Goal: Task Accomplishment & Management: Use online tool/utility

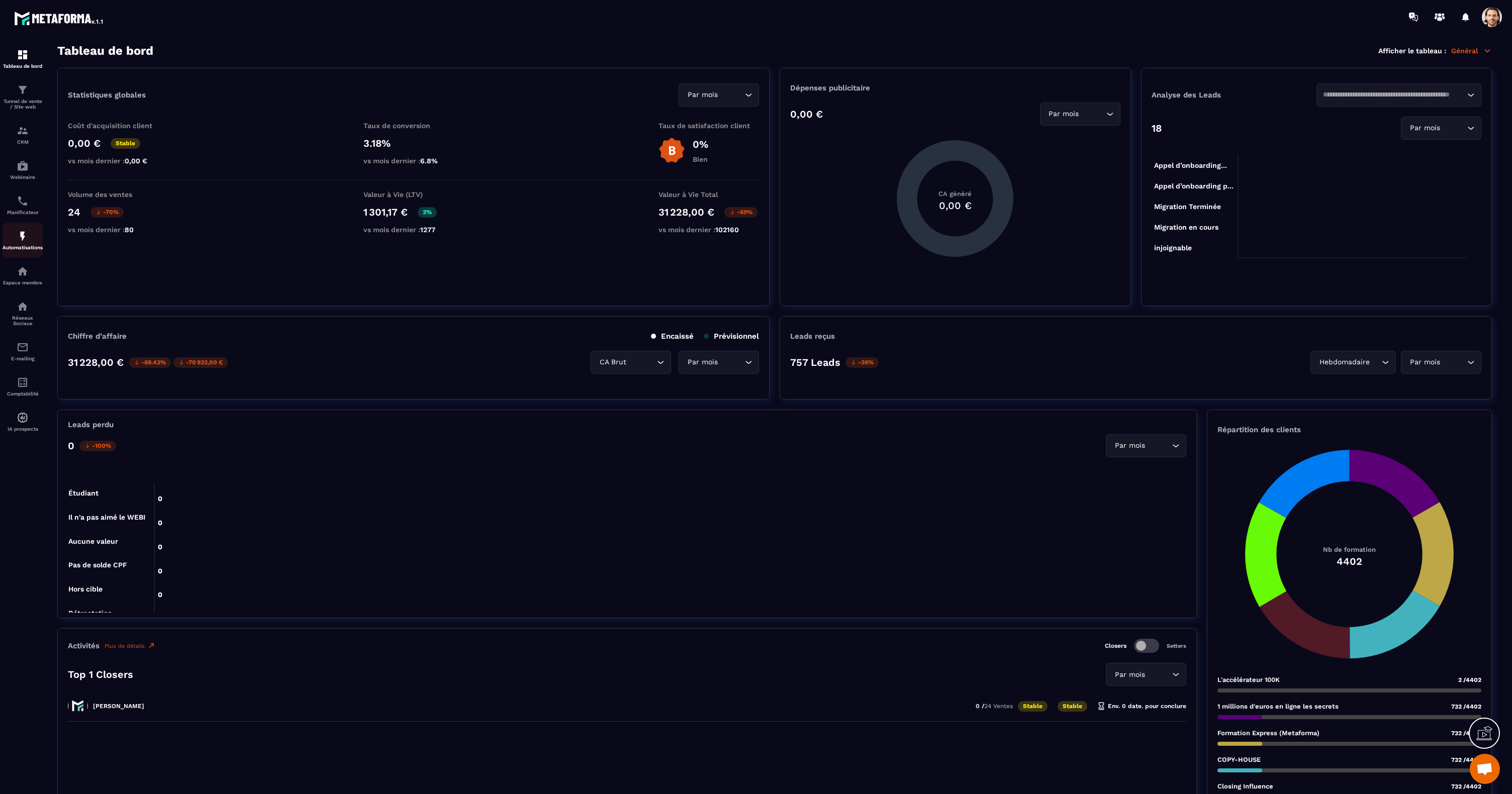
click at [22, 239] on img at bounding box center [22, 236] width 12 height 12
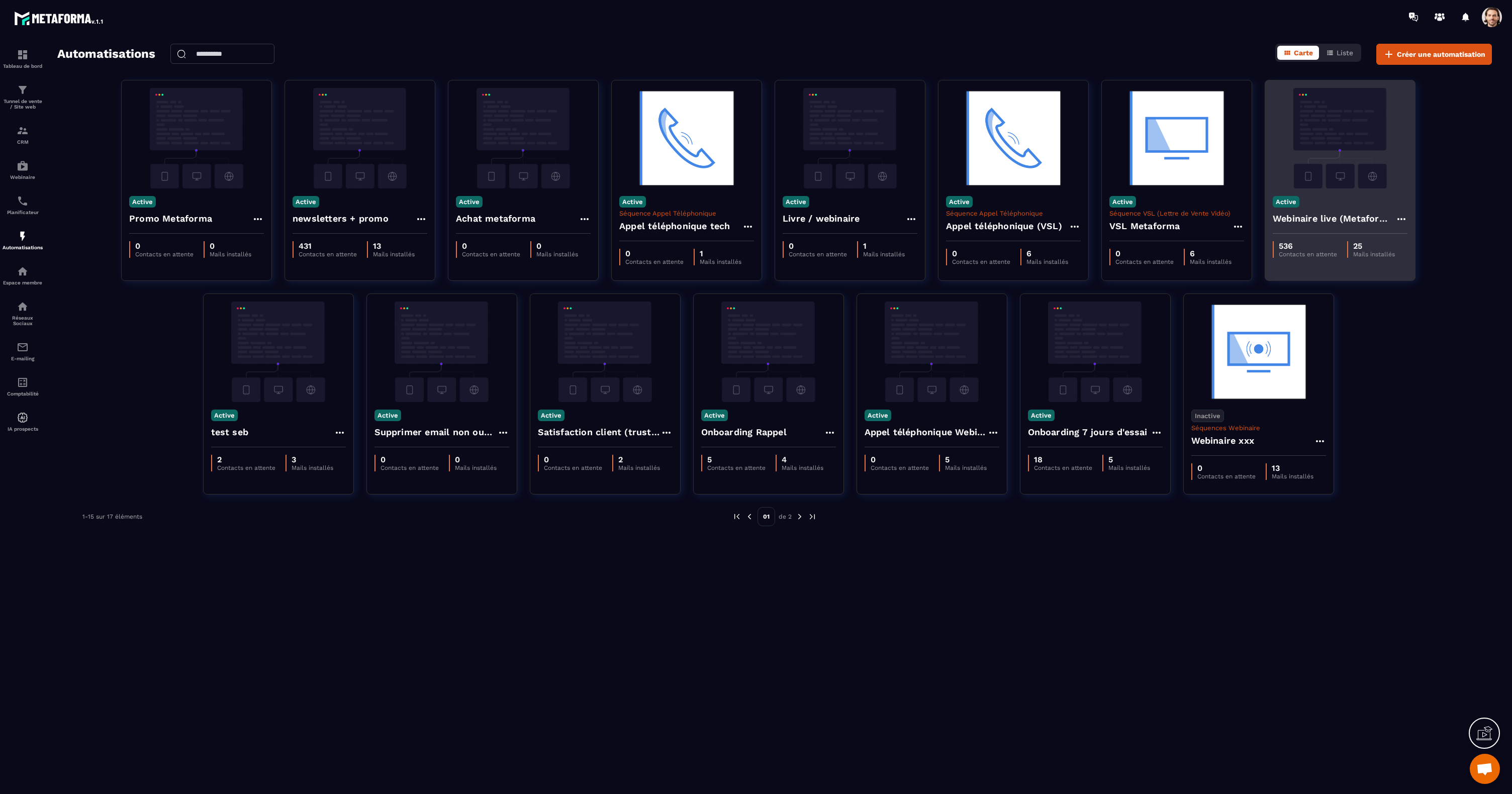
click at [1324, 156] on img at bounding box center [1340, 138] width 134 height 100
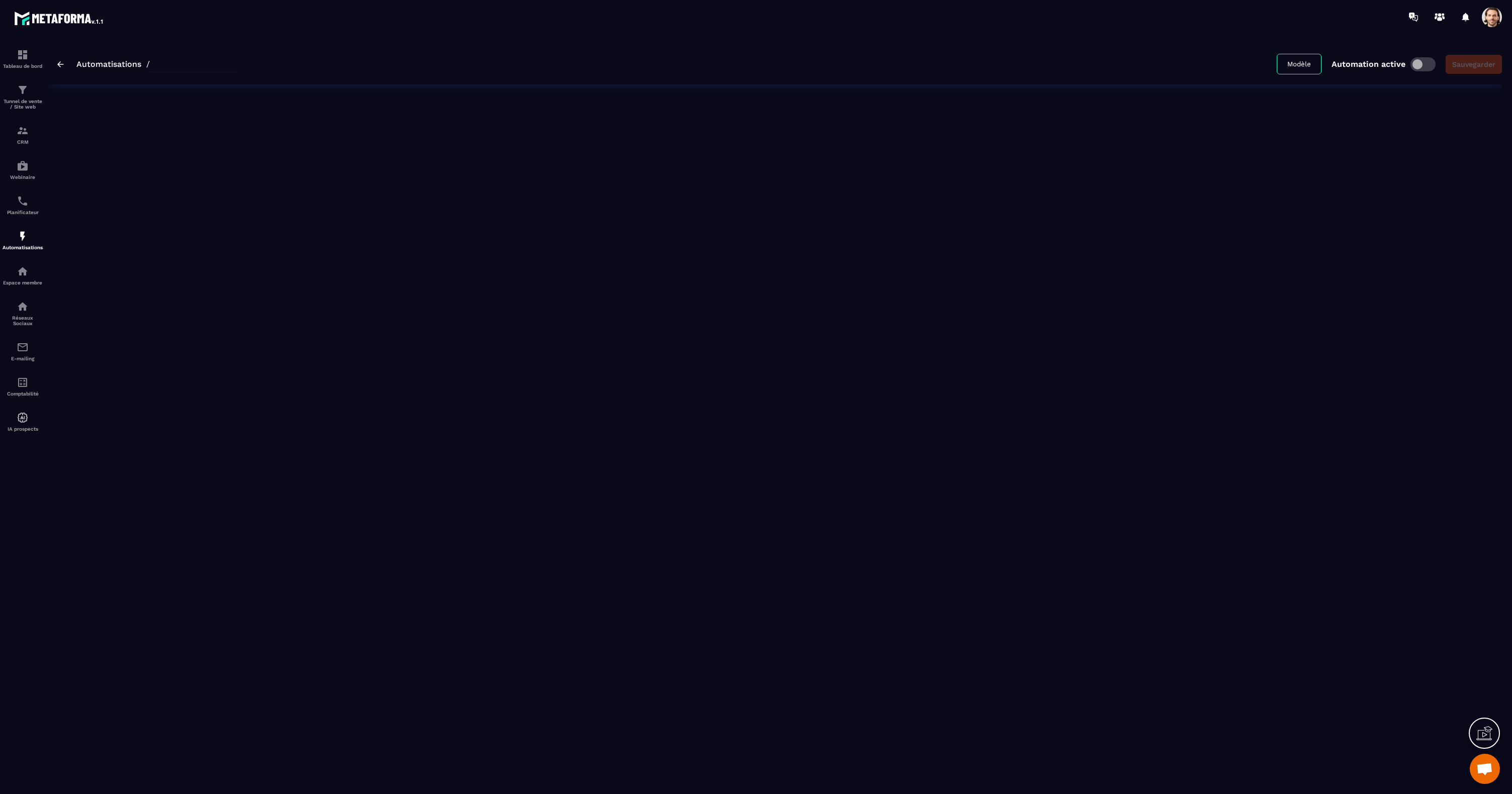
type input "**********"
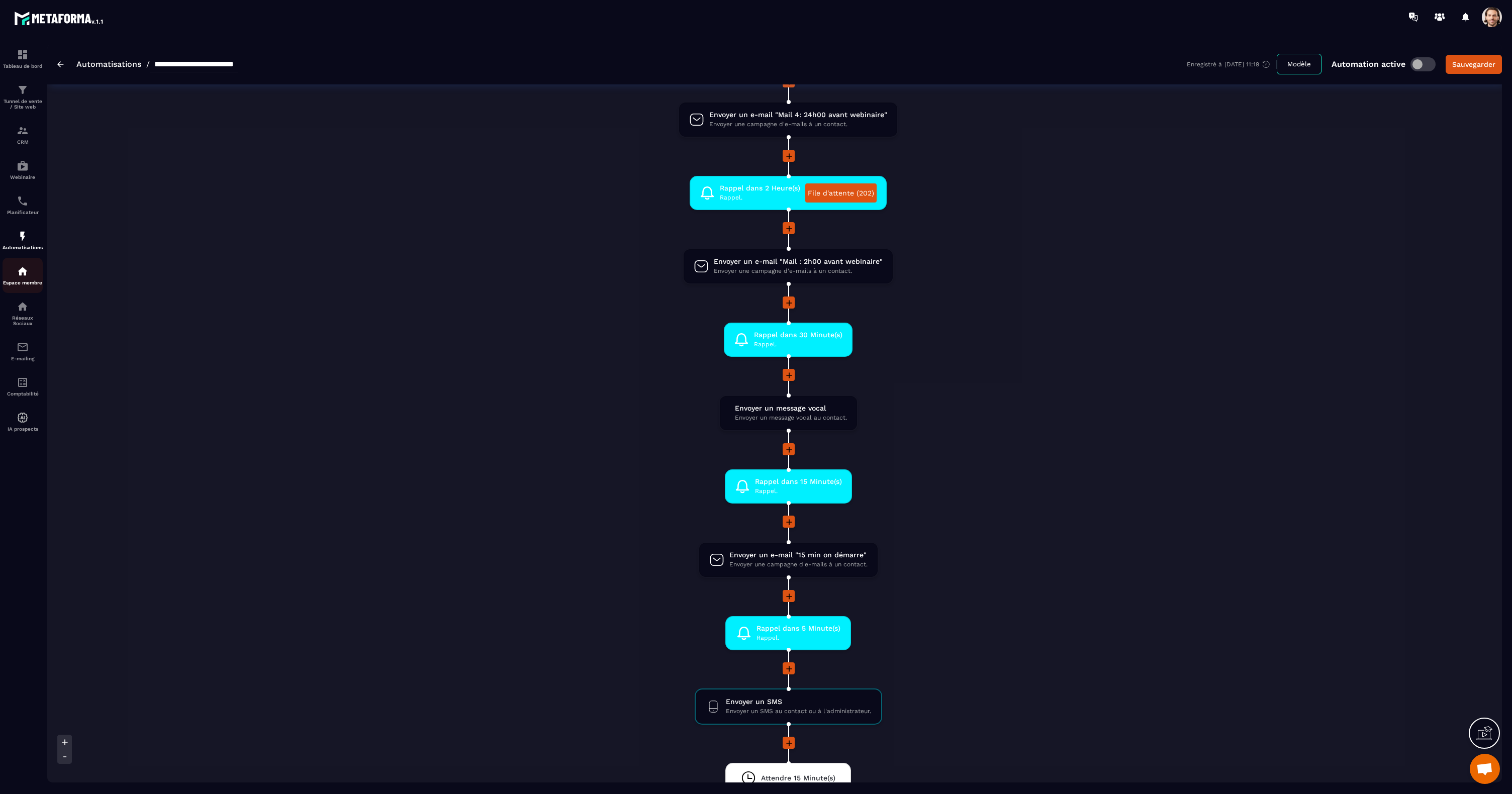
scroll to position [586, 0]
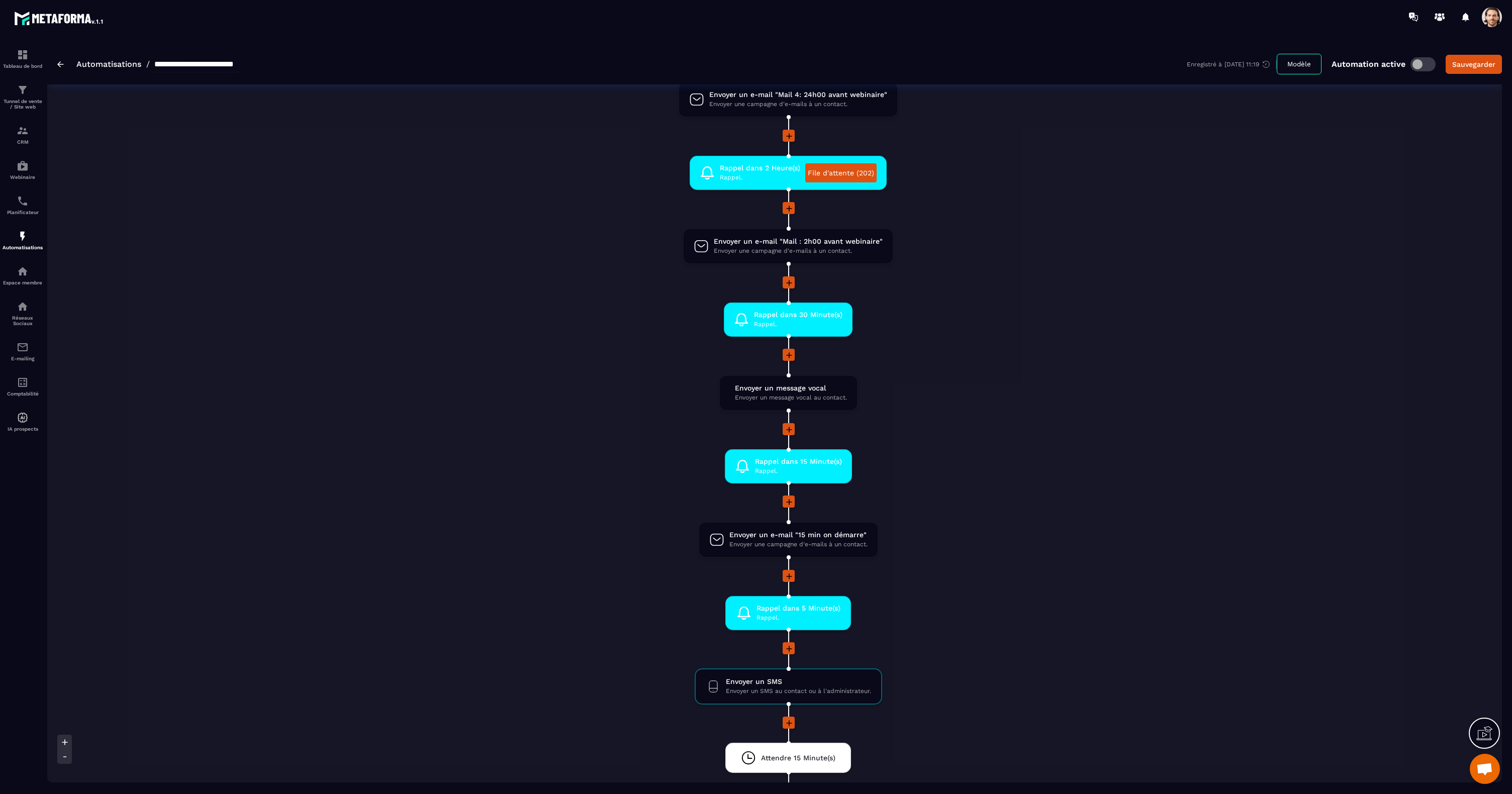
click at [1497, 18] on span at bounding box center [1492, 17] width 20 height 20
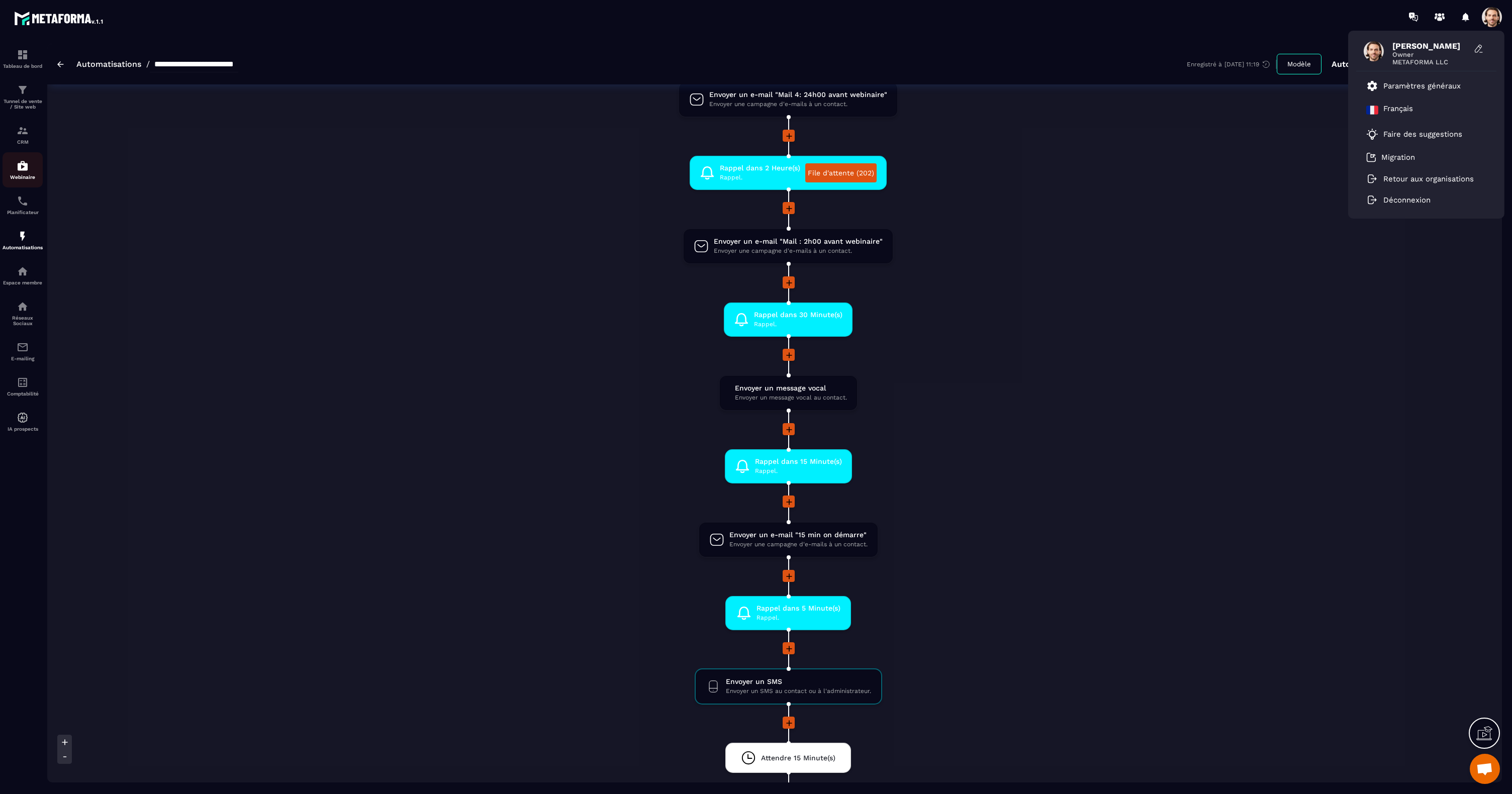
click at [28, 171] on img at bounding box center [22, 166] width 12 height 12
